Goal: Check status: Check status

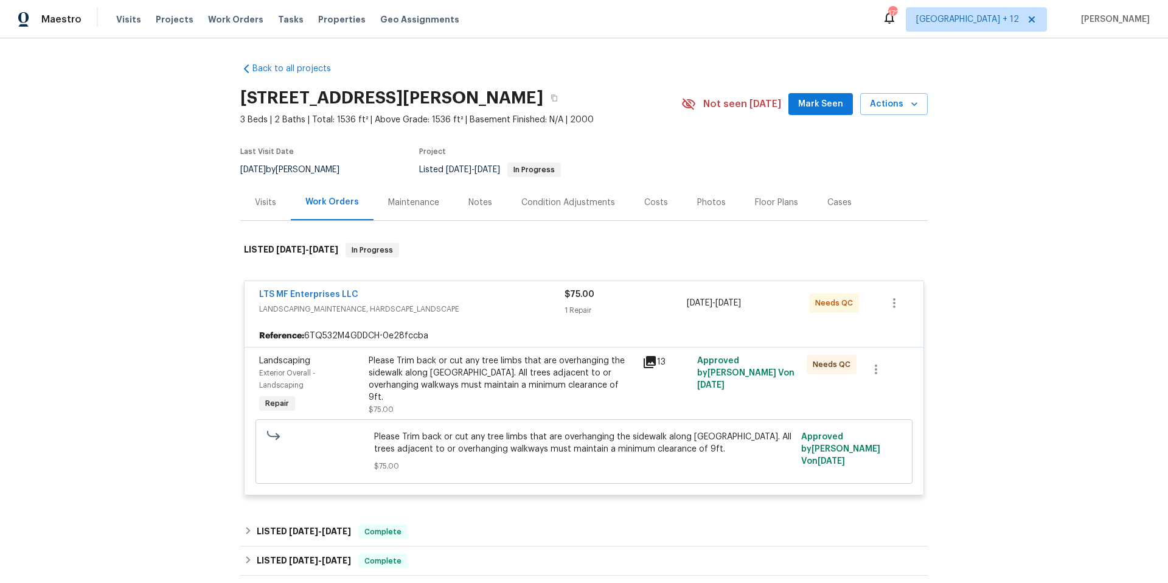
scroll to position [46, 0]
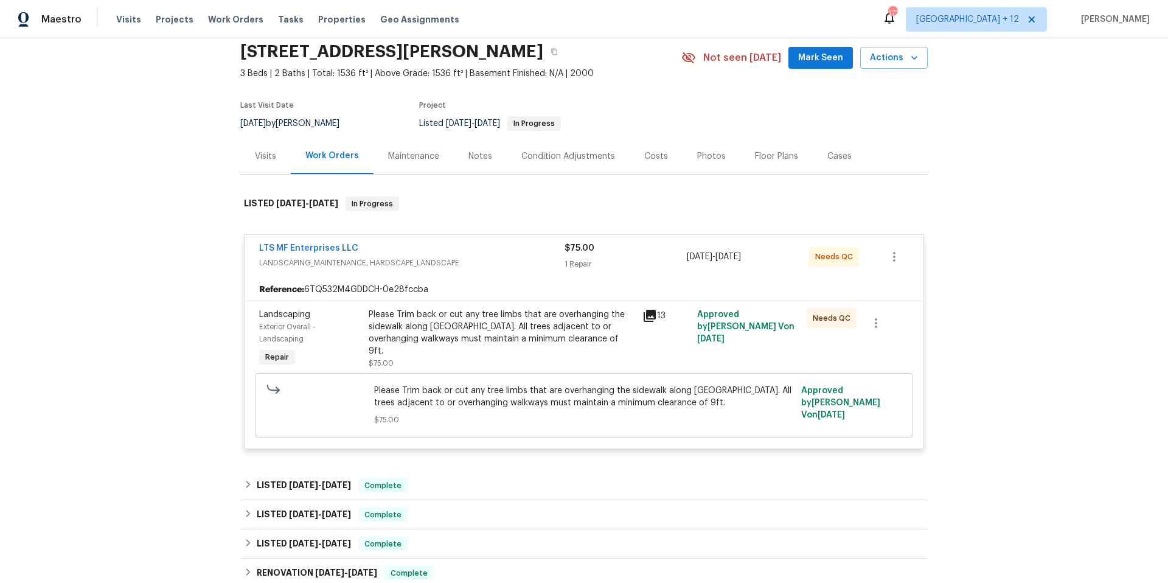
drag, startPoint x: 230, startPoint y: 18, endPoint x: 814, endPoint y: 19, distance: 584.4
click at [231, 18] on span "Work Orders" at bounding box center [235, 19] width 55 height 12
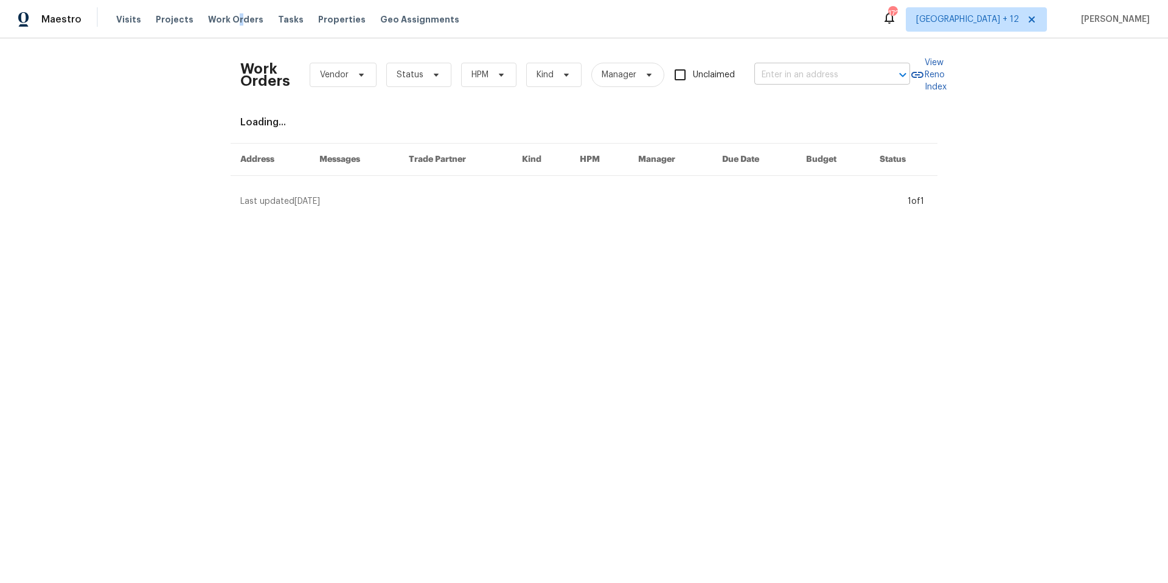
click at [849, 78] on input "text" at bounding box center [815, 75] width 122 height 19
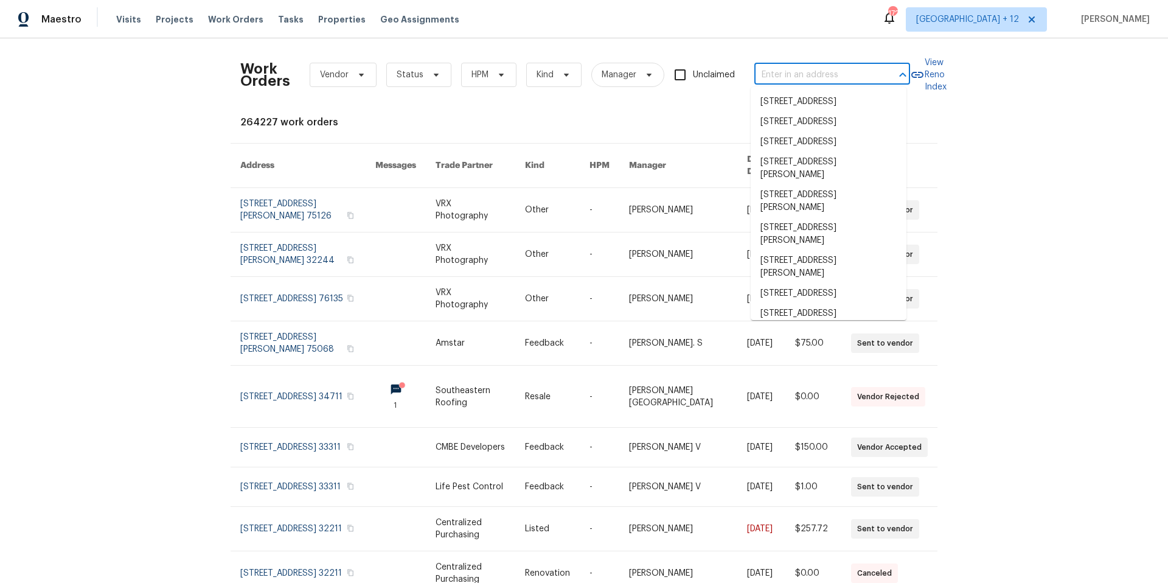
paste input "420 June Dr [PERSON_NAME] MO 63010"
type input "420 June Dr Arnold MO 63010"
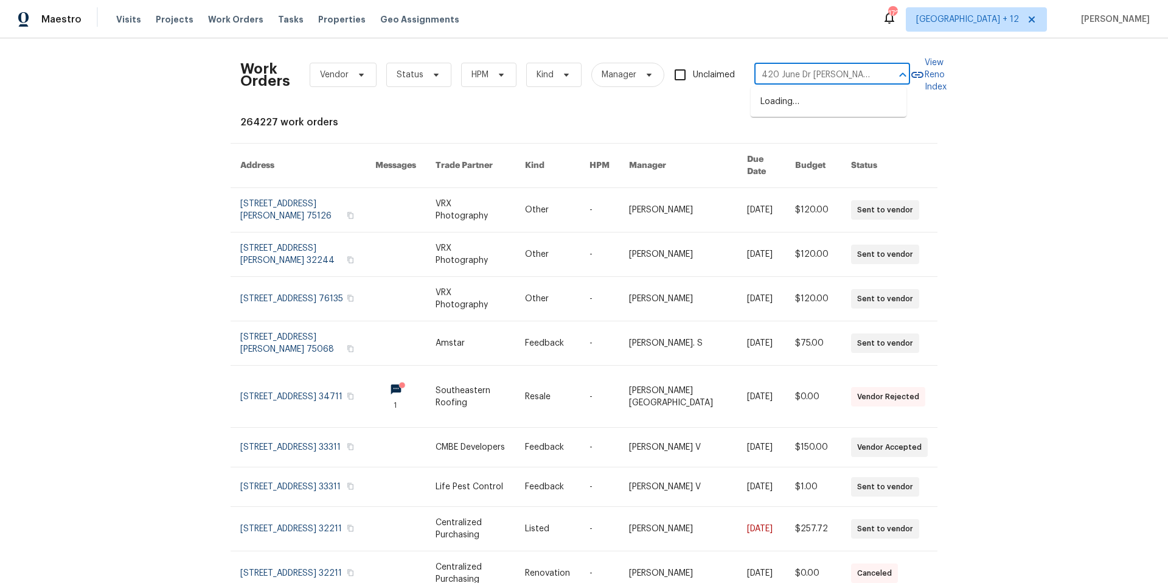
scroll to position [0, 6]
click at [853, 103] on li "420 June Dr, Arnold, MO 63010" at bounding box center [828, 108] width 156 height 33
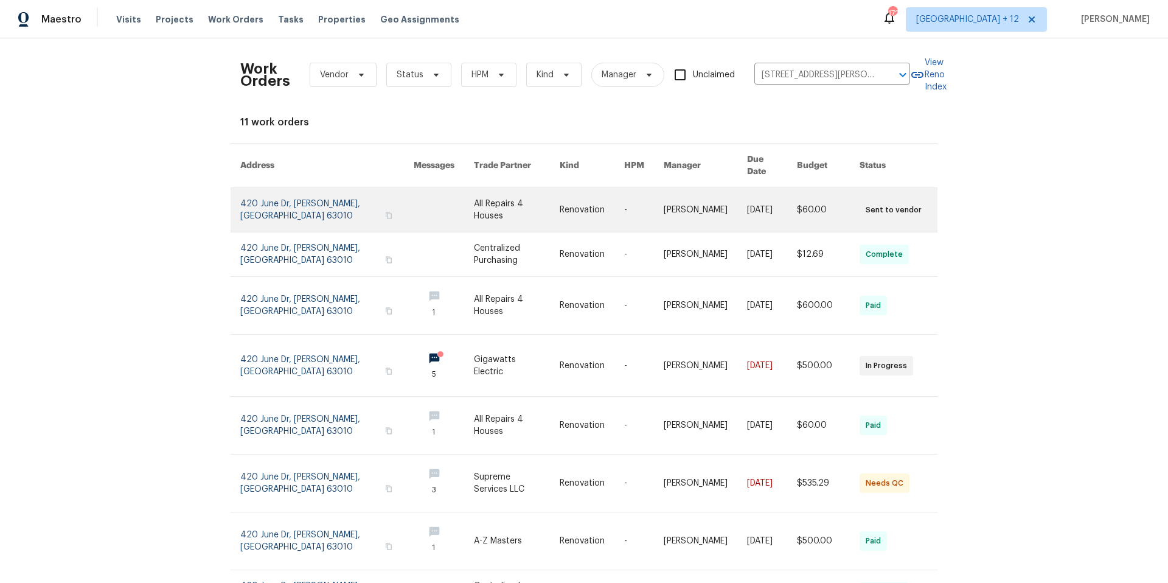
click at [267, 191] on link at bounding box center [326, 210] width 173 height 44
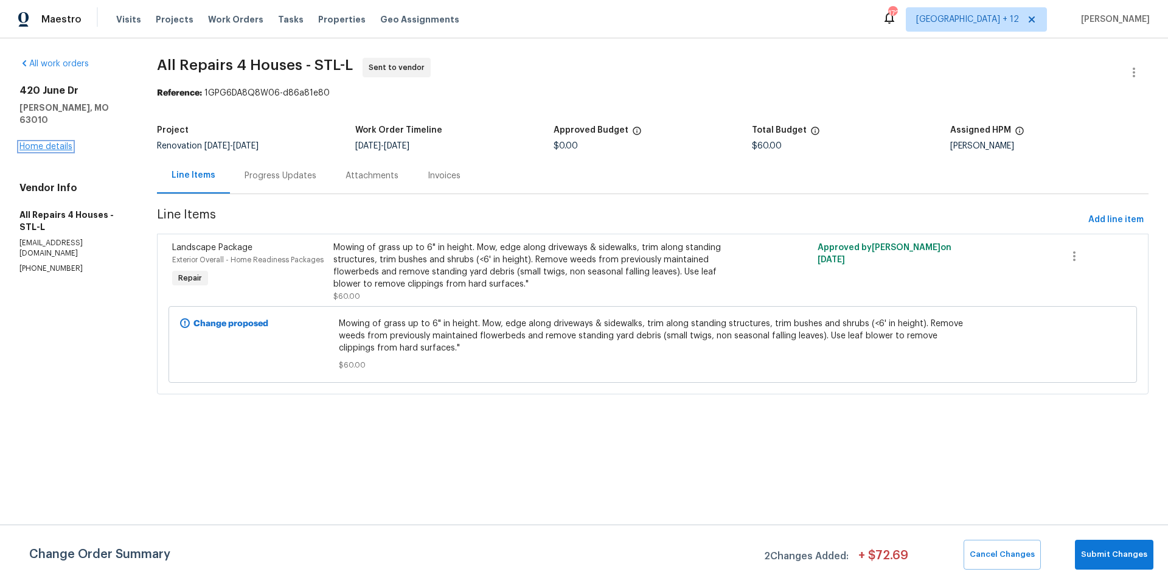
click at [42, 142] on link "Home details" at bounding box center [45, 146] width 53 height 9
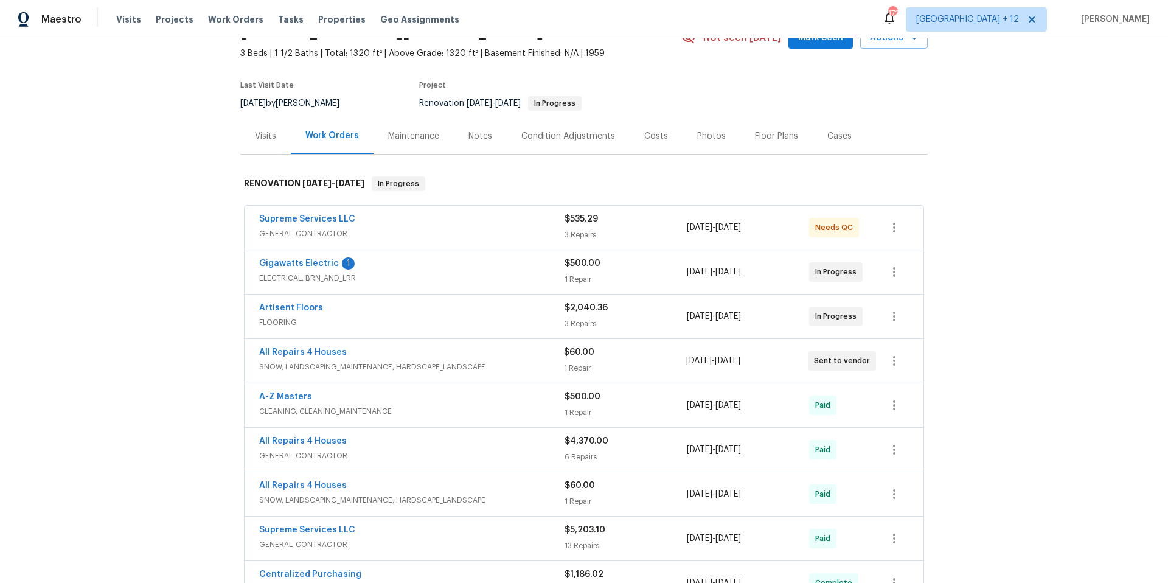
scroll to position [80, 0]
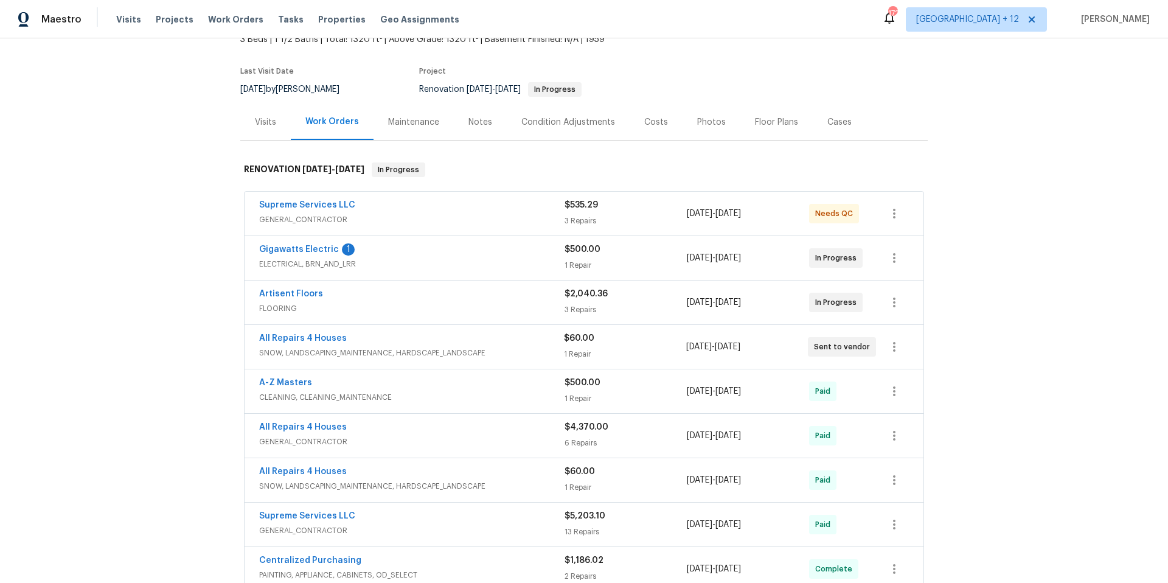
click at [474, 309] on span "FLOORING" at bounding box center [411, 308] width 305 height 12
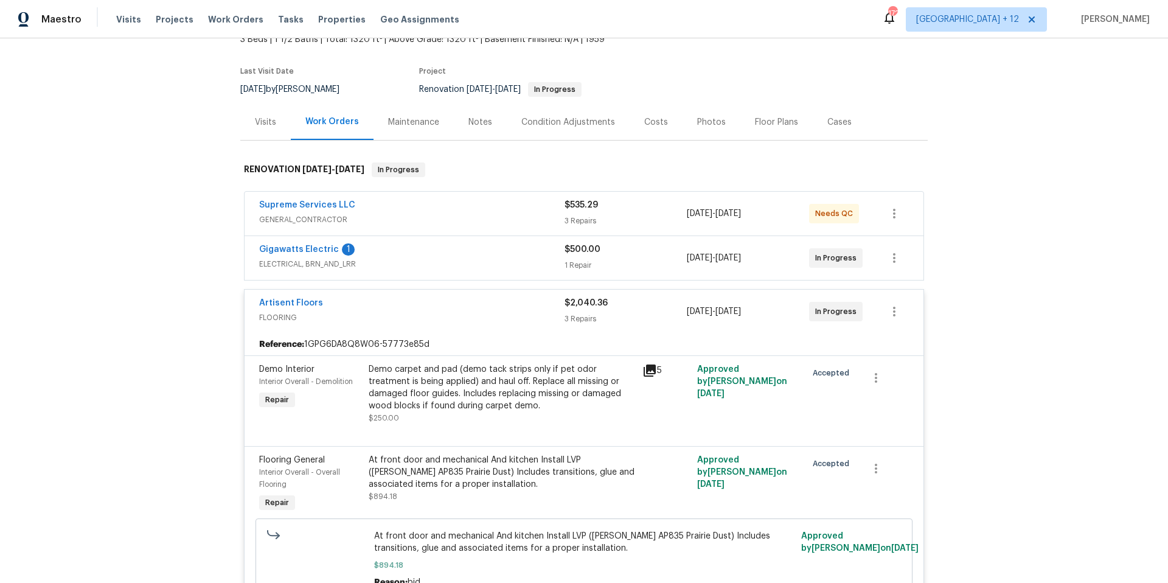
click at [488, 262] on span "ELECTRICAL, BRN_AND_LRR" at bounding box center [411, 264] width 305 height 12
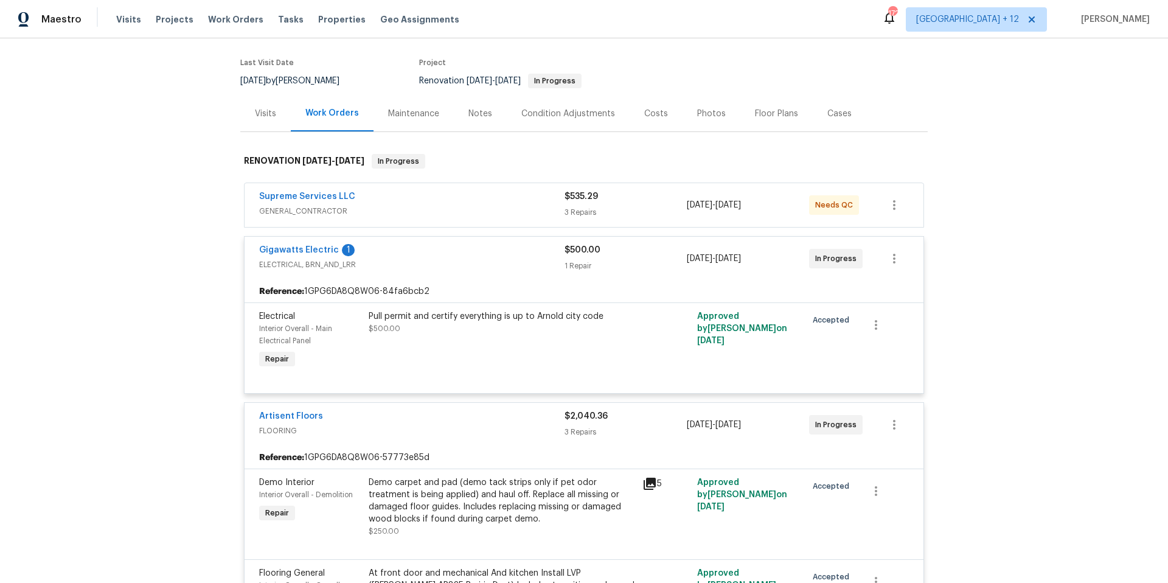
scroll to position [91, 0]
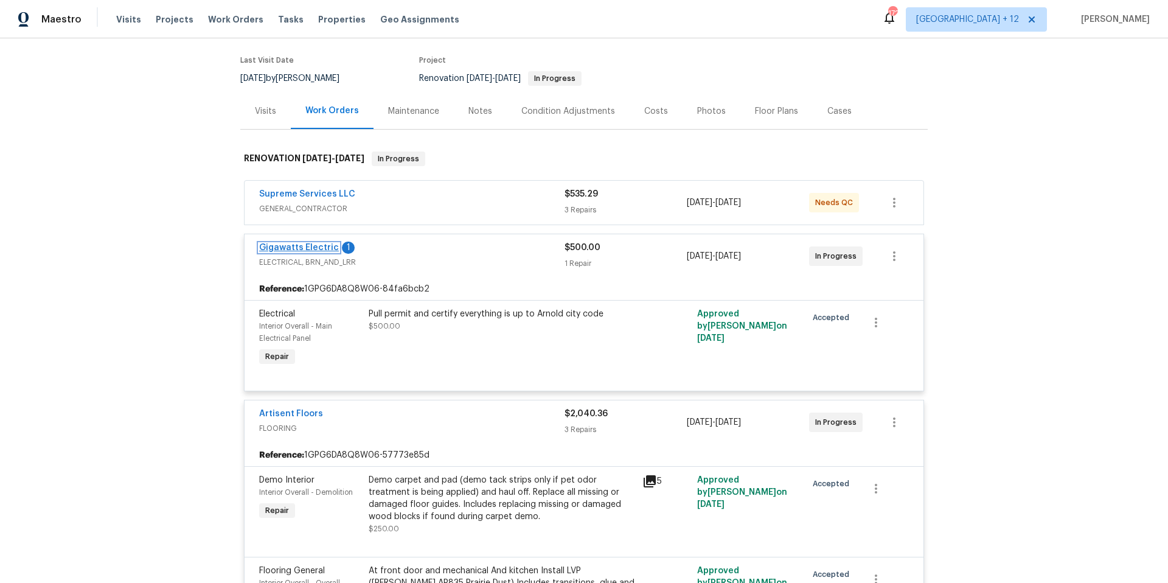
click at [320, 251] on link "Gigawatts Electric" at bounding box center [299, 247] width 80 height 9
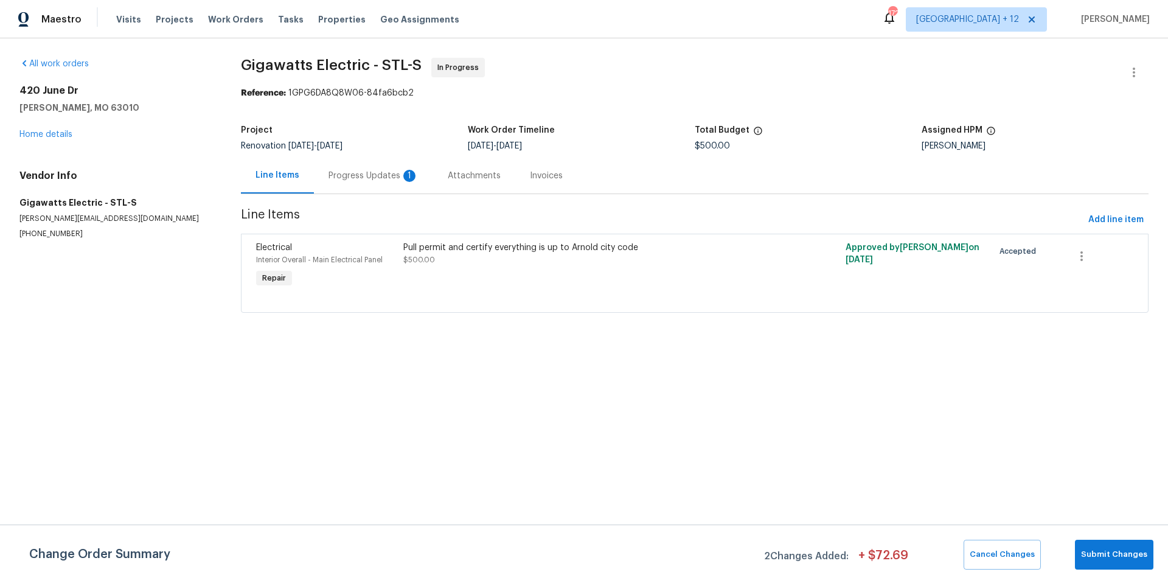
click at [391, 175] on div "Progress Updates 1" at bounding box center [373, 176] width 90 height 12
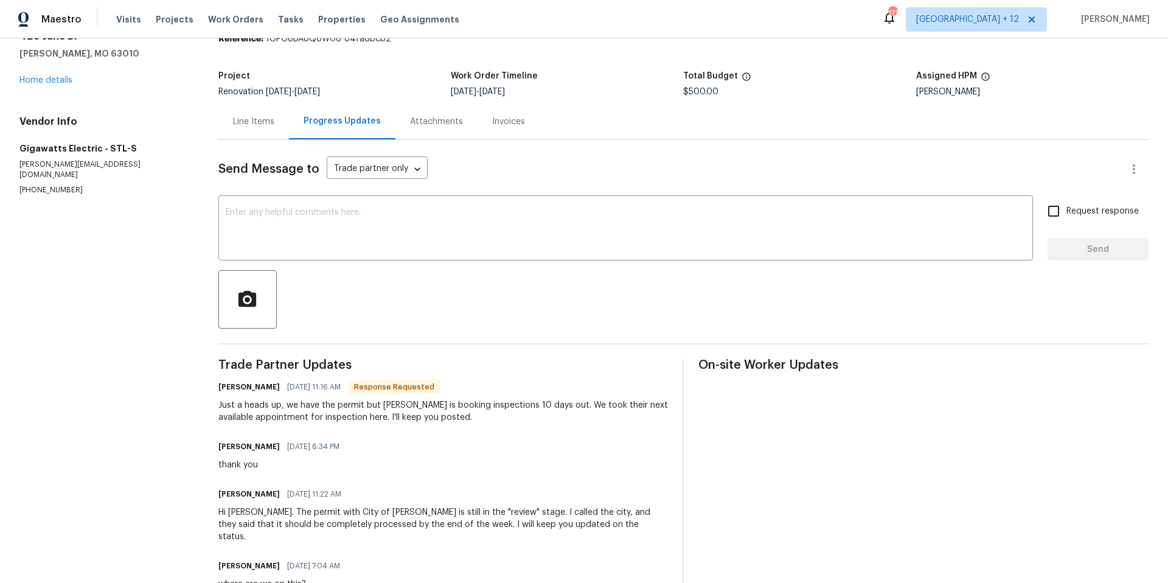
scroll to position [56, 0]
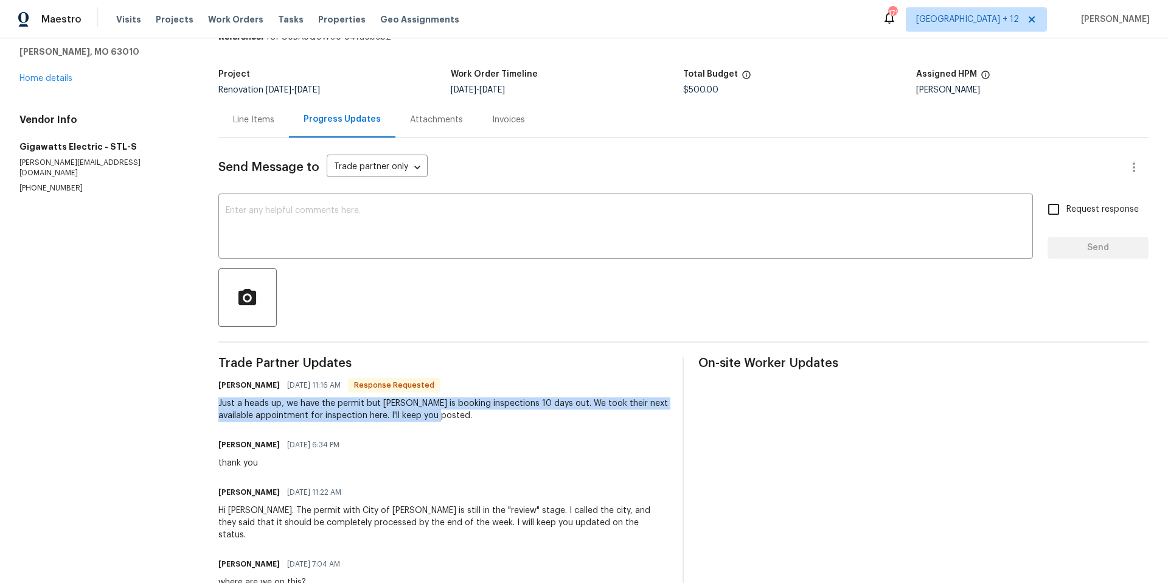
drag, startPoint x: 230, startPoint y: 402, endPoint x: 556, endPoint y: 415, distance: 326.2
click at [556, 415] on div "Just a heads up, we have the permit but Arnold is booking inspections 10 days o…" at bounding box center [443, 409] width 450 height 24
copy div "Just a heads up, we have the permit but Arnold is booking inspections 10 days o…"
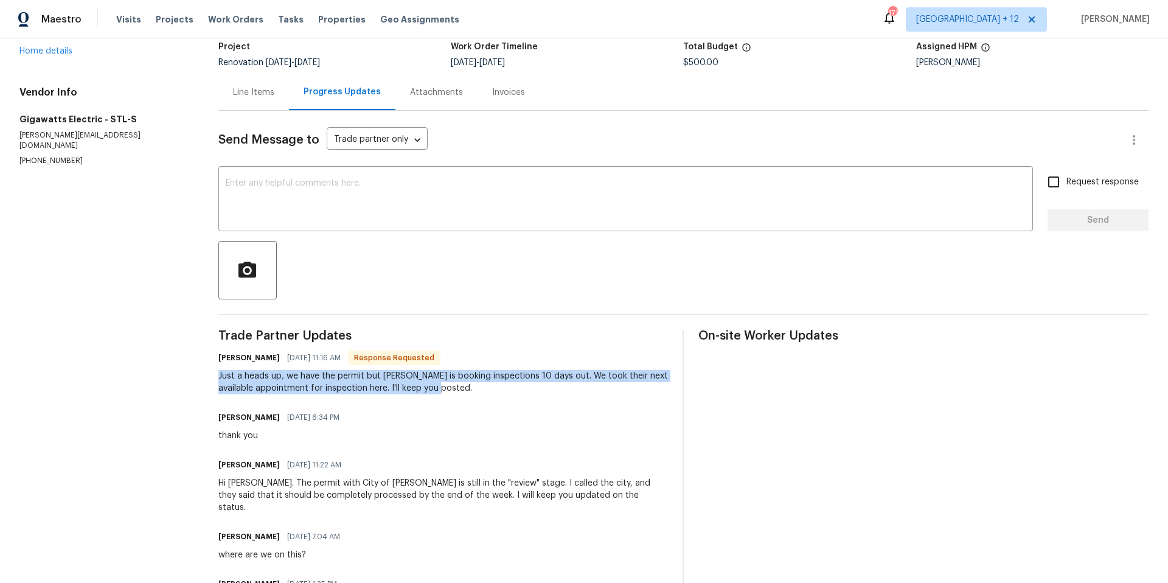
scroll to position [94, 0]
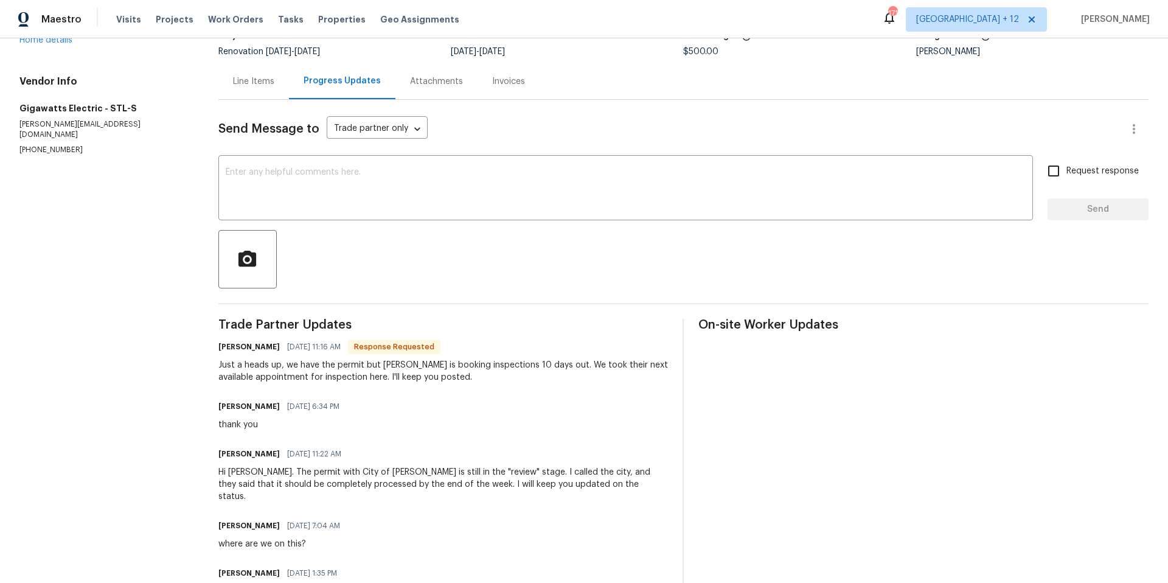
click at [203, 302] on div "All work orders 420 June Dr Arnold, MO 63010 Home details Vendor Info Gigawatts…" at bounding box center [584, 412] width 1168 height 937
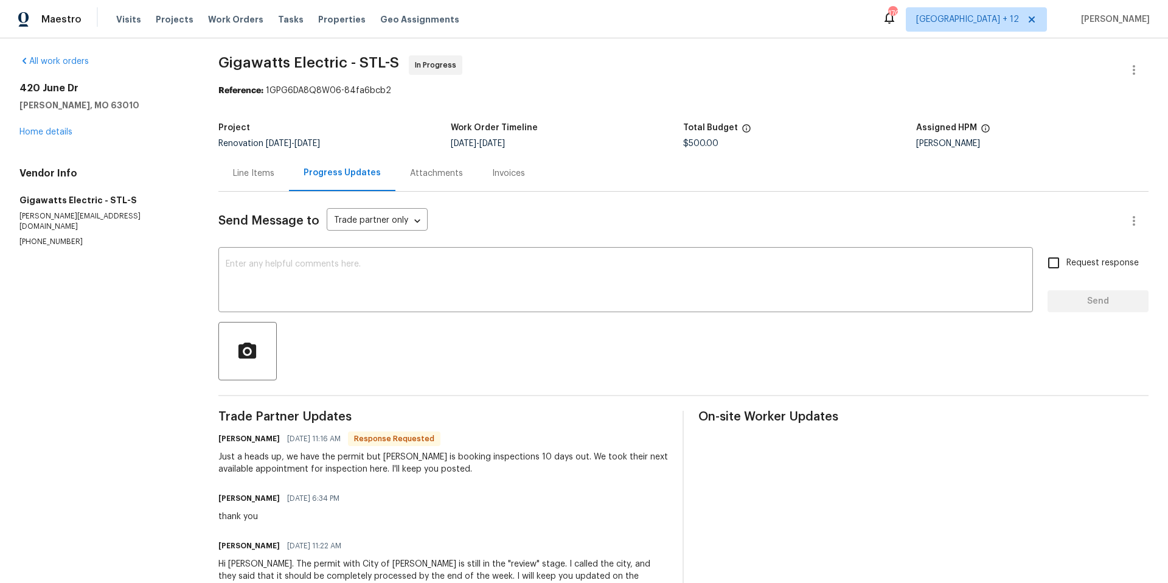
scroll to position [0, 0]
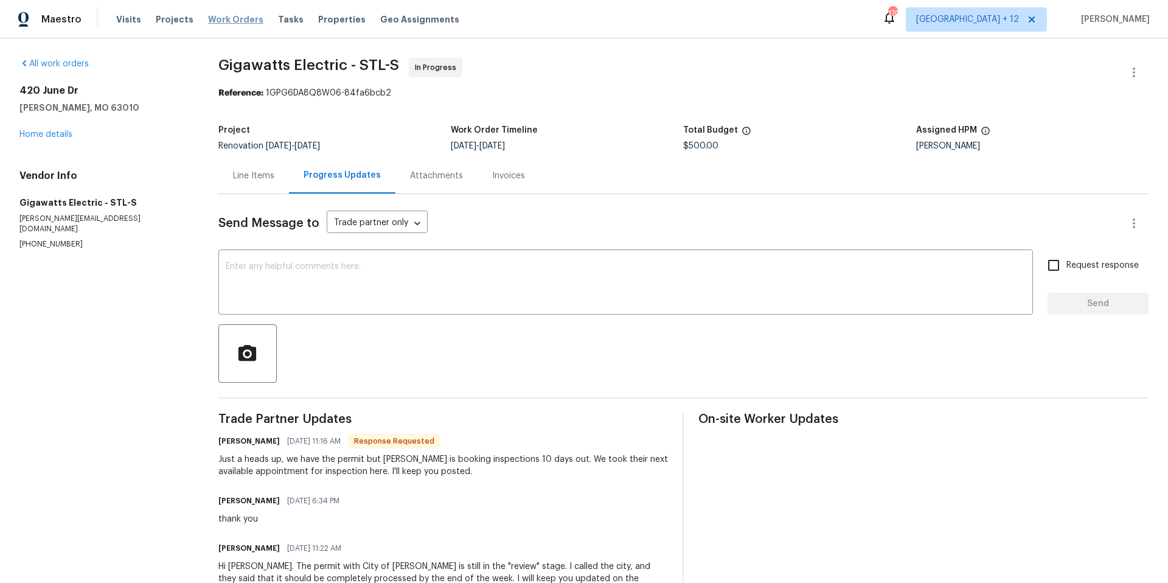
click at [241, 21] on span "Work Orders" at bounding box center [235, 19] width 55 height 12
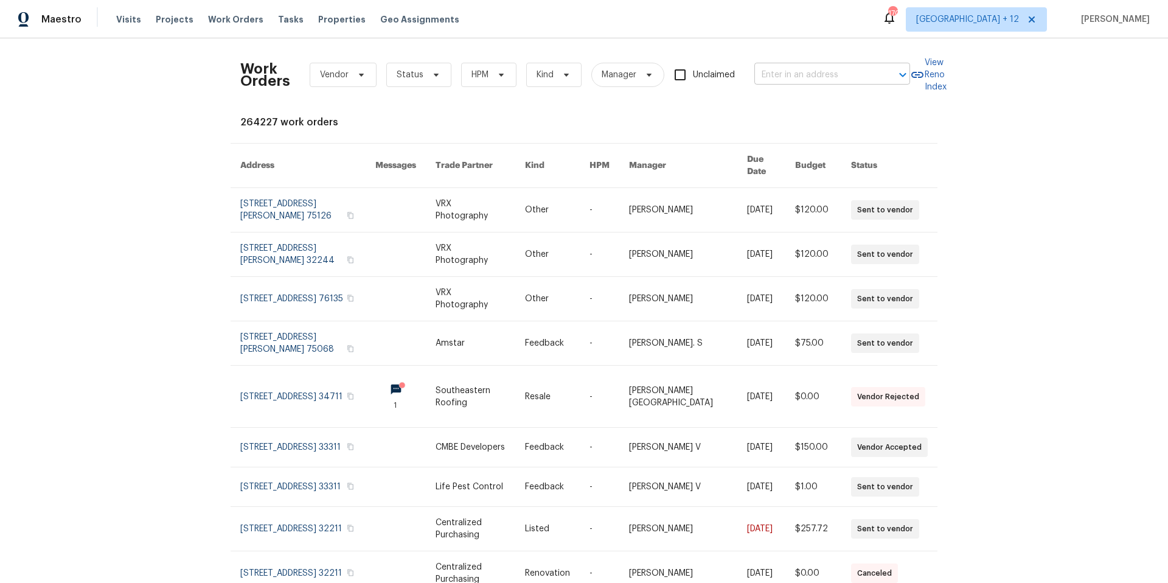
click at [878, 77] on div at bounding box center [894, 74] width 32 height 17
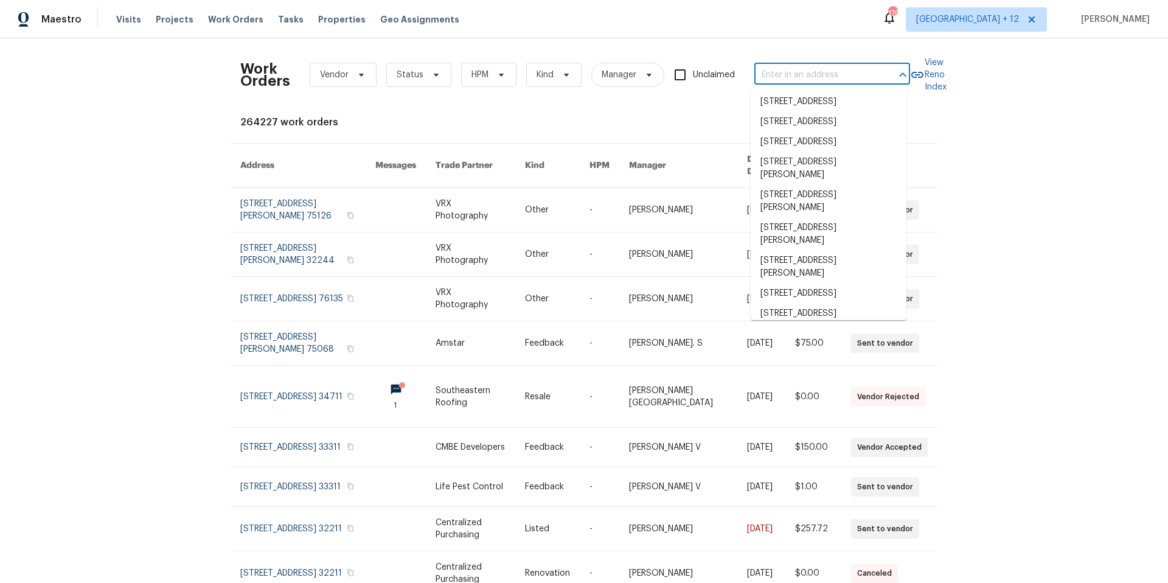
paste input "58 Morse Ave"
type input "58 Morse Ave"
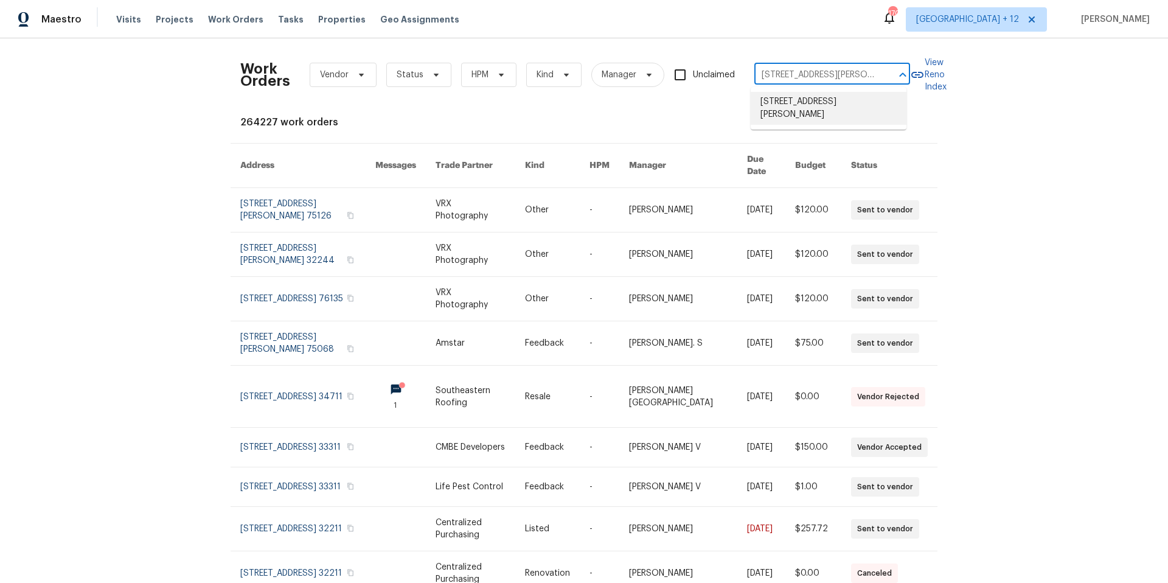
click at [813, 104] on li "58 Morse Ave, Brockton, MA 02301" at bounding box center [828, 108] width 156 height 33
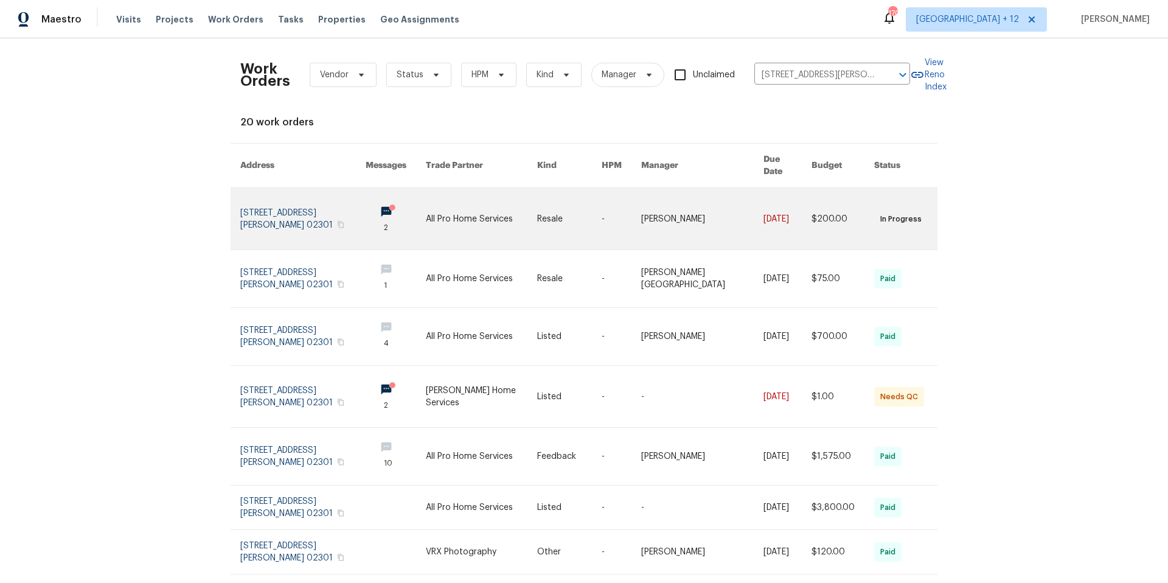
click at [280, 203] on link at bounding box center [302, 218] width 125 height 61
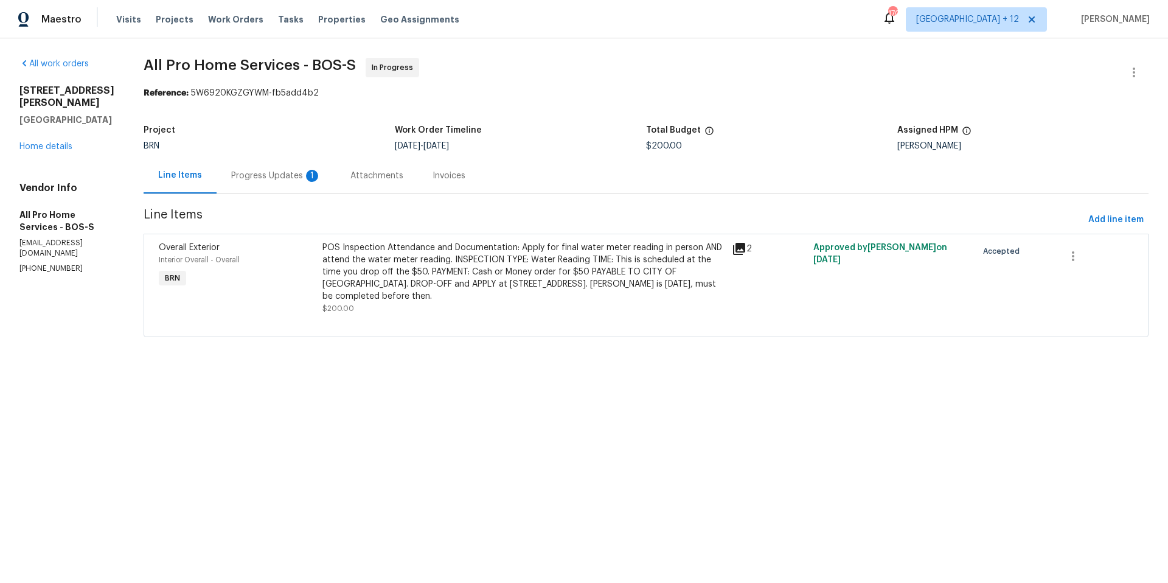
click at [292, 176] on div "Progress Updates 1" at bounding box center [276, 176] width 90 height 12
